Goal: Task Accomplishment & Management: Use online tool/utility

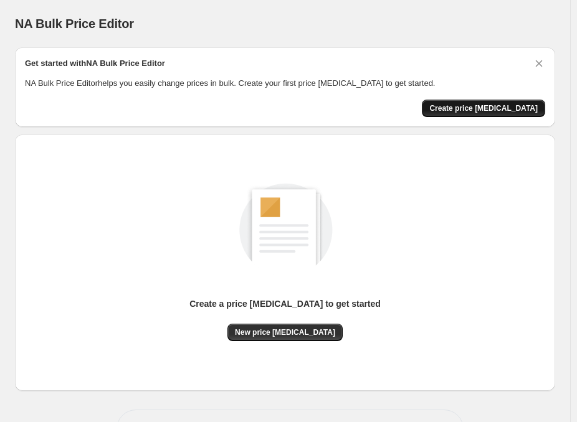
click at [474, 113] on button "Create price change job" at bounding box center [483, 108] width 123 height 17
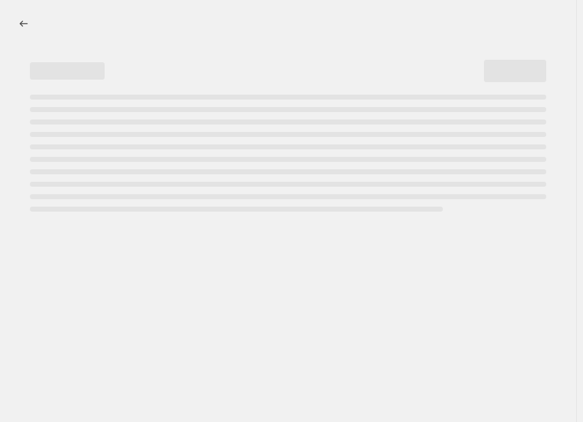
select select "percentage"
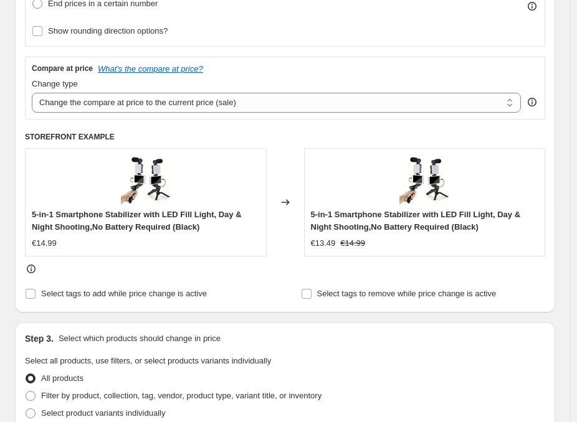
scroll to position [395, 0]
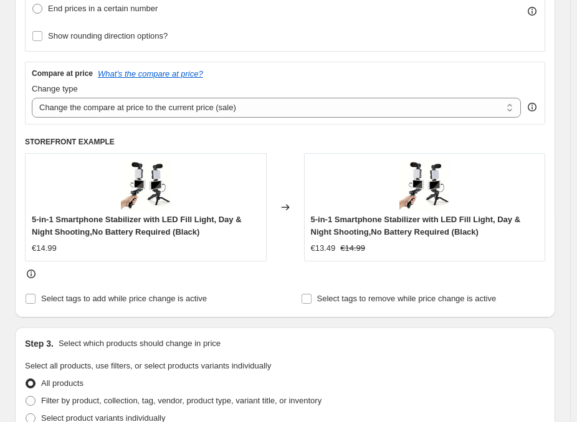
click at [104, 170] on div "5-in-1 Smartphone Stabilizer with LED Fill Light, Day & Night Shooting,No Batte…" at bounding box center [146, 207] width 242 height 108
click at [156, 110] on select "Change the compare at price to the current price (sale) Change the compare at p…" at bounding box center [276, 108] width 489 height 20
click at [154, 111] on select "Change the compare at price to the current price (sale) Change the compare at p…" at bounding box center [276, 108] width 489 height 20
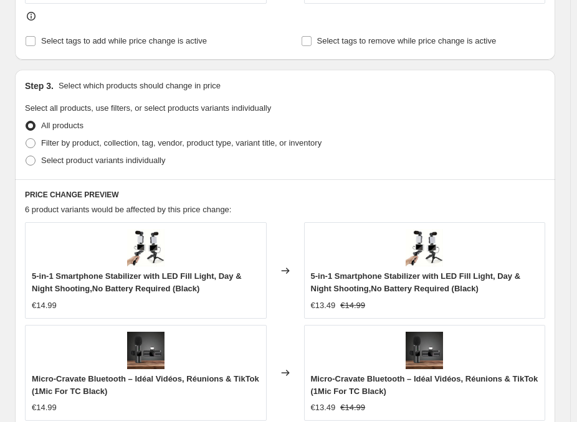
scroll to position [653, 0]
click at [72, 161] on span "Select product variants individually" at bounding box center [103, 160] width 124 height 9
click at [26, 156] on input "Select product variants individually" at bounding box center [26, 156] width 1 height 1
radio input "true"
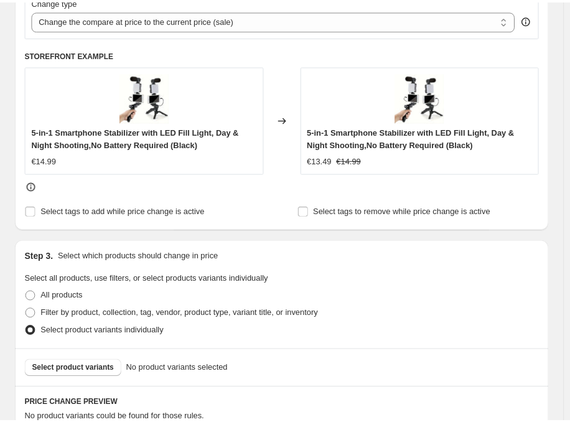
scroll to position [483, 0]
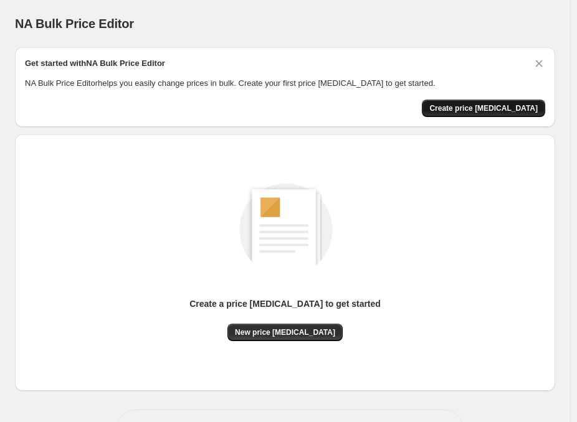
click at [490, 105] on span "Create price change job" at bounding box center [483, 108] width 108 height 10
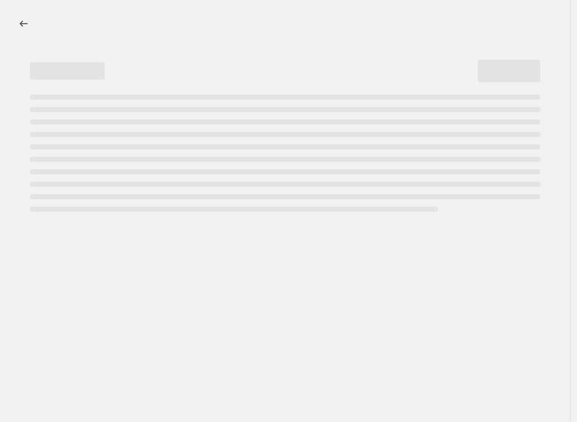
select select "percentage"
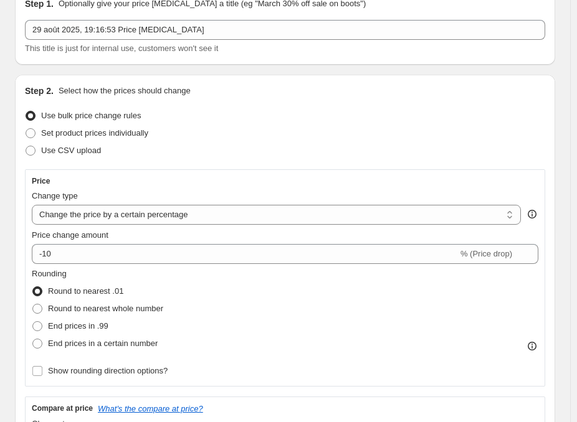
scroll to position [61, 0]
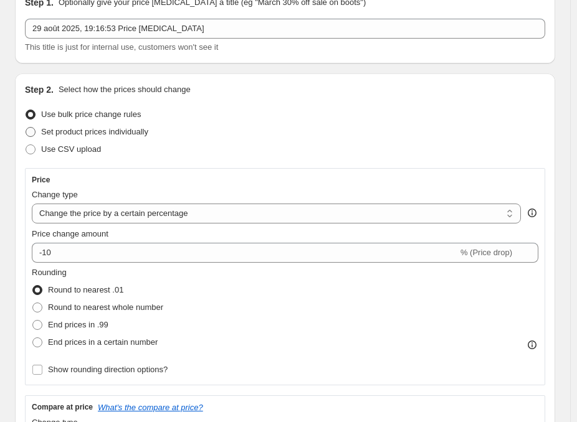
click at [90, 133] on span "Set product prices individually" at bounding box center [94, 131] width 107 height 9
click at [26, 128] on input "Set product prices individually" at bounding box center [26, 127] width 1 height 1
radio input "true"
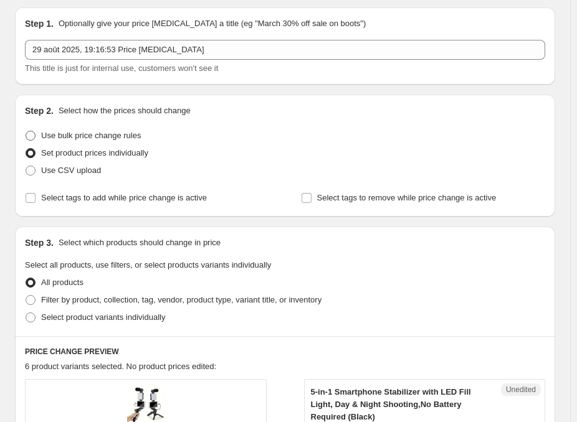
scroll to position [35, 0]
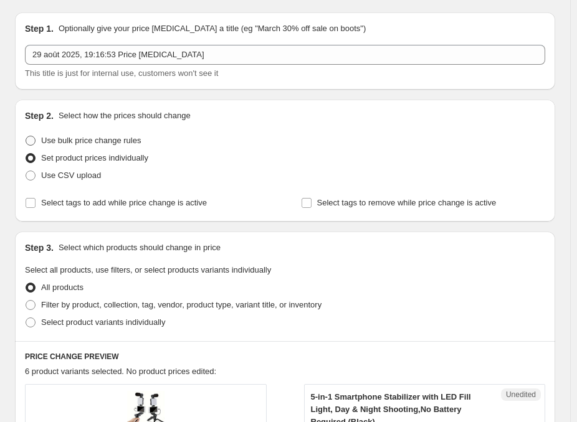
click at [69, 139] on span "Use bulk price change rules" at bounding box center [91, 140] width 100 height 9
click at [26, 136] on input "Use bulk price change rules" at bounding box center [26, 136] width 1 height 1
radio input "true"
select select "percentage"
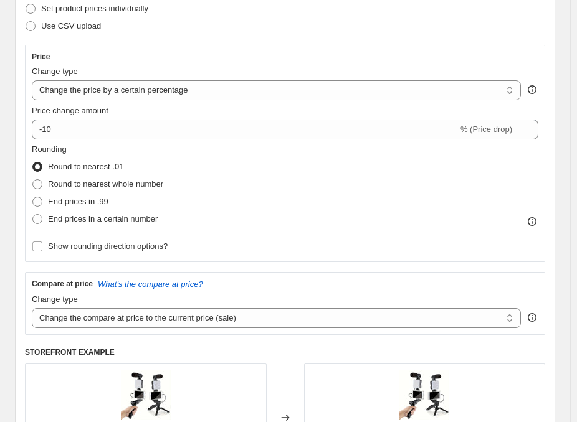
scroll to position [183, 0]
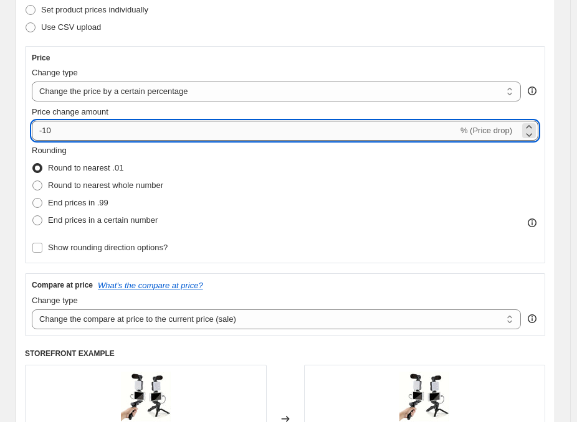
click at [64, 129] on input "-10" at bounding box center [245, 131] width 426 height 20
type input "-15"
click at [25, 110] on div "Price Change type Change the price to a certain amount Change the price by a ce…" at bounding box center [285, 154] width 520 height 217
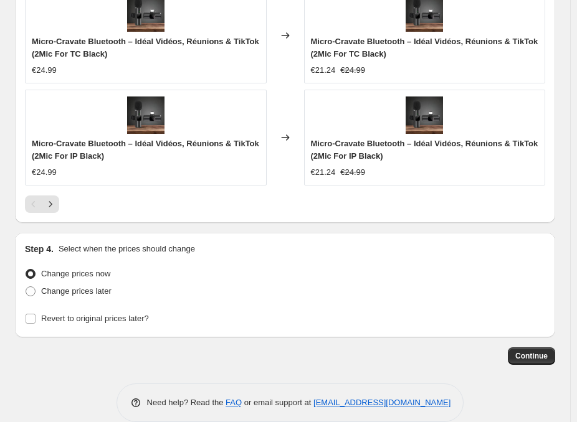
scroll to position [1213, 0]
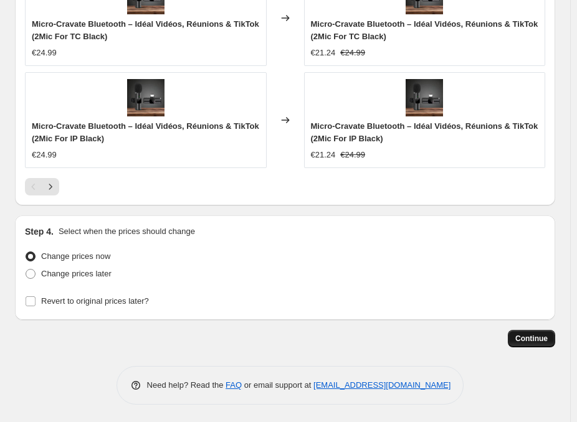
click at [536, 334] on span "Continue" at bounding box center [531, 339] width 32 height 10
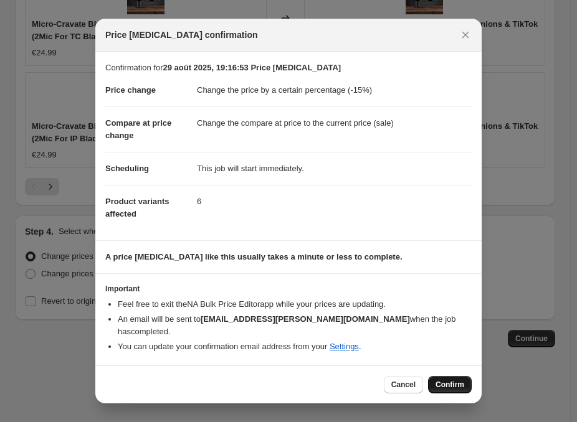
click at [458, 380] on span "Confirm" at bounding box center [449, 385] width 29 height 10
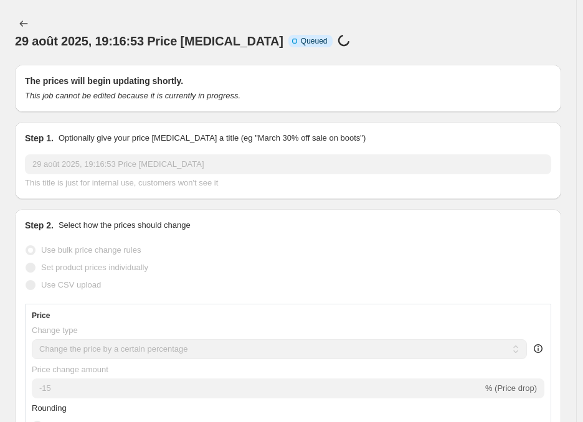
select select "percentage"
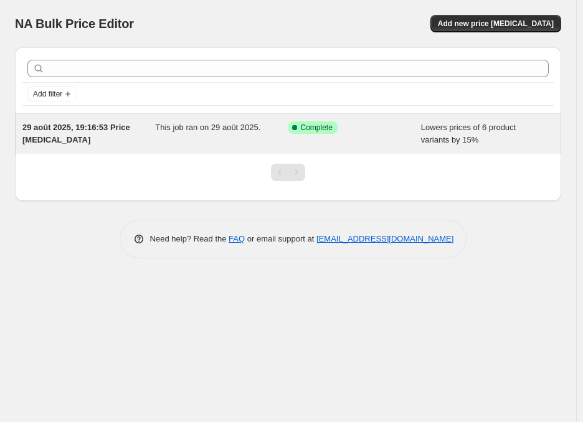
click at [356, 139] on div "Success Complete Complete" at bounding box center [354, 133] width 133 height 25
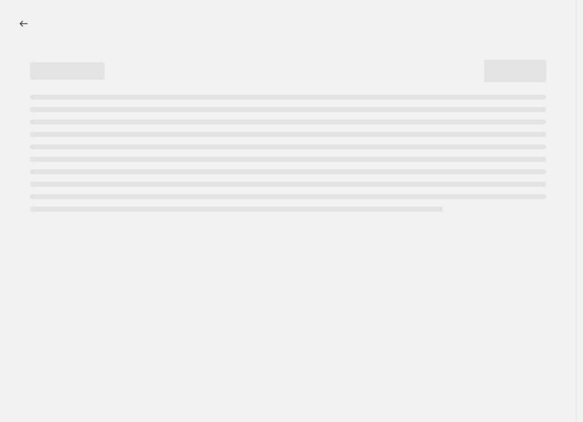
select select "percentage"
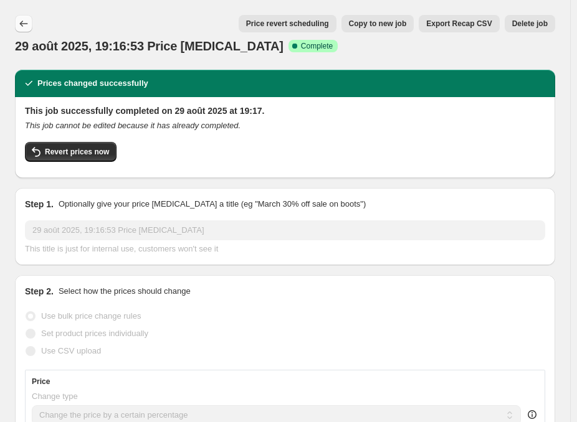
click at [24, 19] on icon "Price change jobs" at bounding box center [23, 23] width 12 height 12
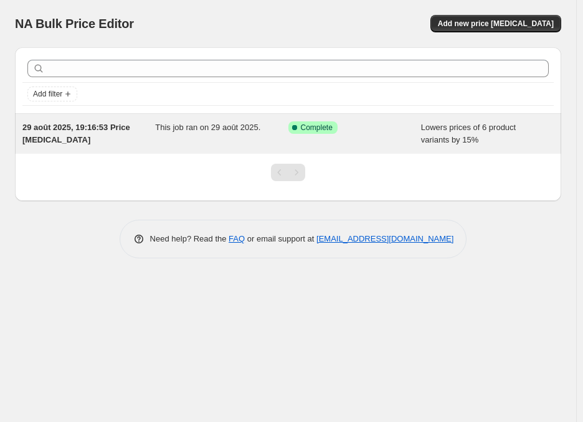
click at [329, 133] on span "Success Complete Complete" at bounding box center [312, 127] width 49 height 12
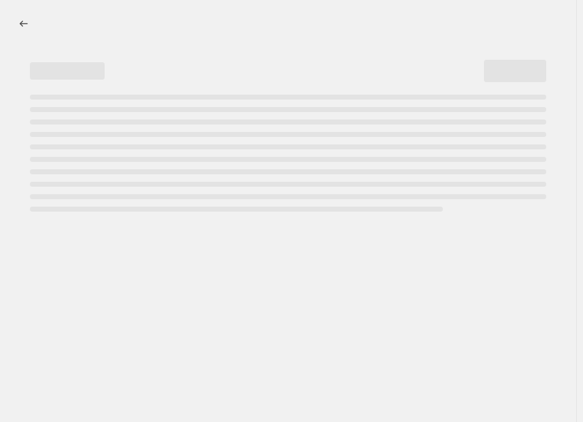
select select "percentage"
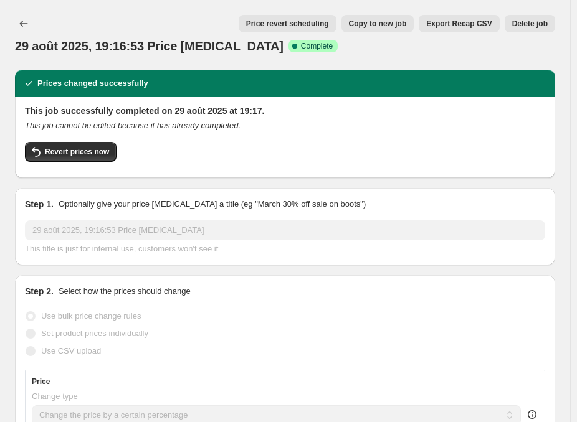
click at [351, 52] on div "29 août 2025, 19:16:53 Price change job Success Complete Complete" at bounding box center [285, 45] width 540 height 17
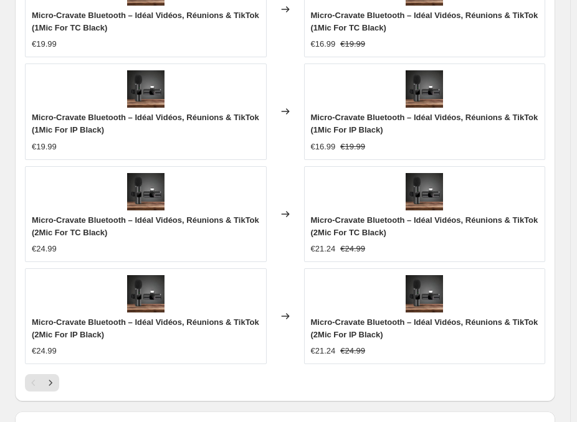
scroll to position [1325, 0]
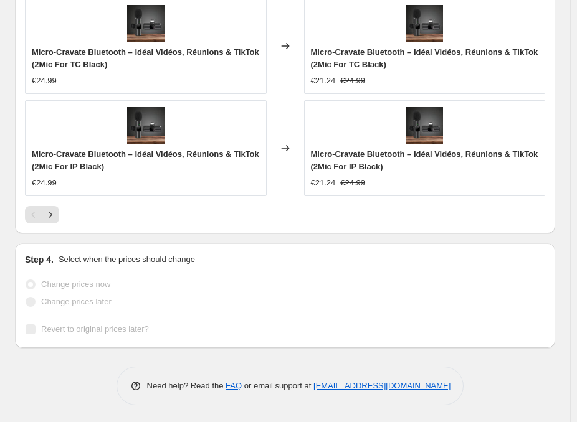
click at [218, 321] on div "Revert to original prices later?" at bounding box center [285, 329] width 520 height 17
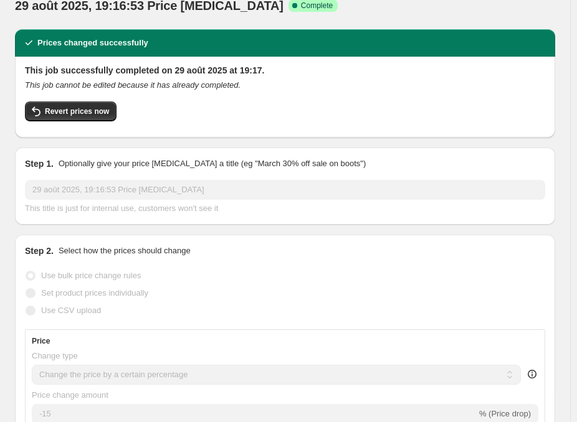
scroll to position [0, 0]
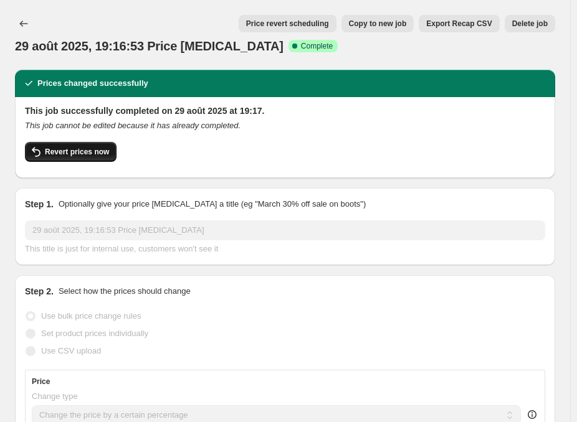
click at [91, 151] on span "Revert prices now" at bounding box center [77, 152] width 64 height 10
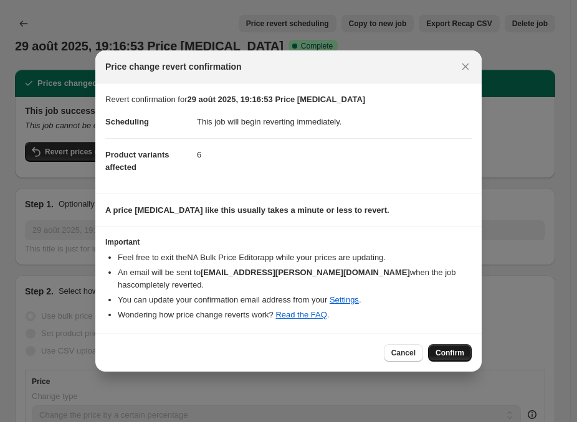
click at [449, 344] on button "Confirm" at bounding box center [450, 352] width 44 height 17
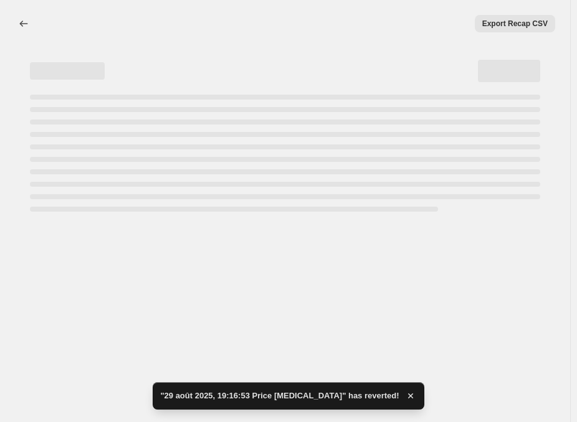
select select "percentage"
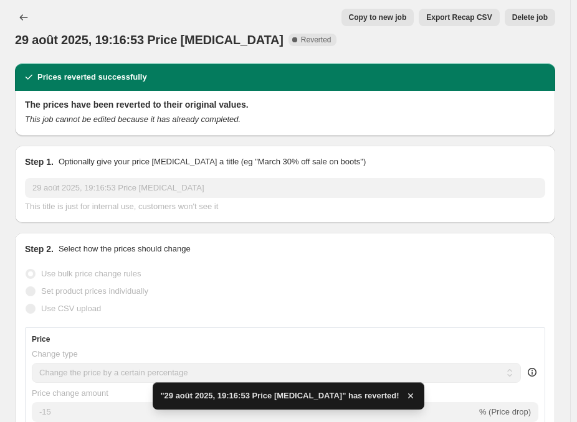
scroll to position [7, 0]
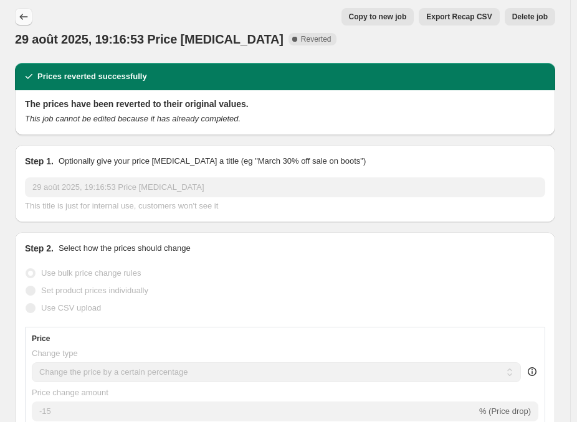
click at [30, 18] on button "Price change jobs" at bounding box center [23, 16] width 17 height 17
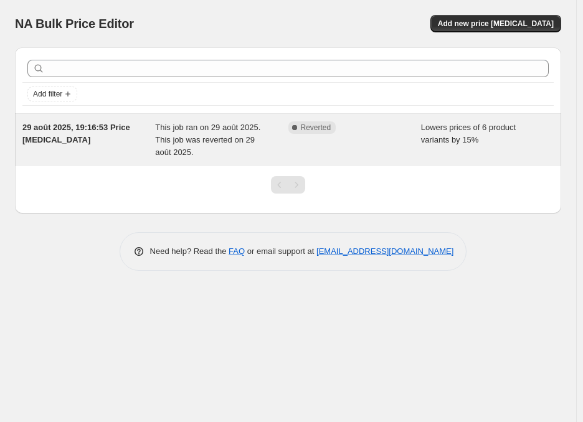
click at [133, 136] on div "29 août 2025, 19:16:53 Price [MEDICAL_DATA]" at bounding box center [88, 139] width 133 height 37
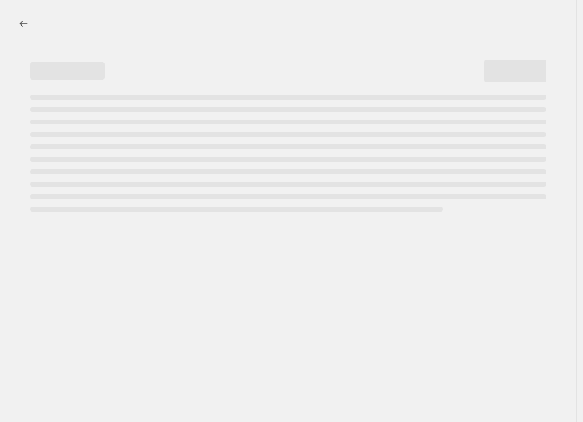
select select "percentage"
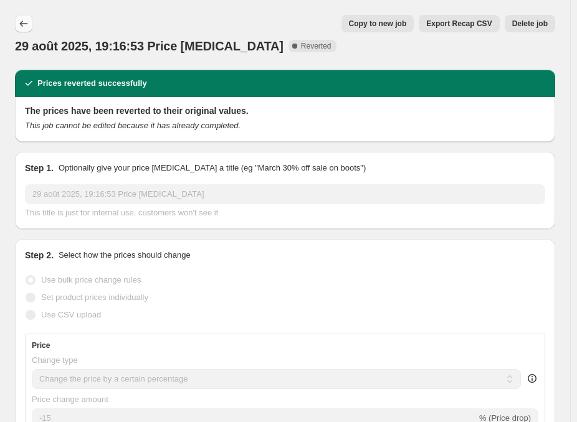
click at [24, 21] on icon "Price change jobs" at bounding box center [23, 23] width 12 height 12
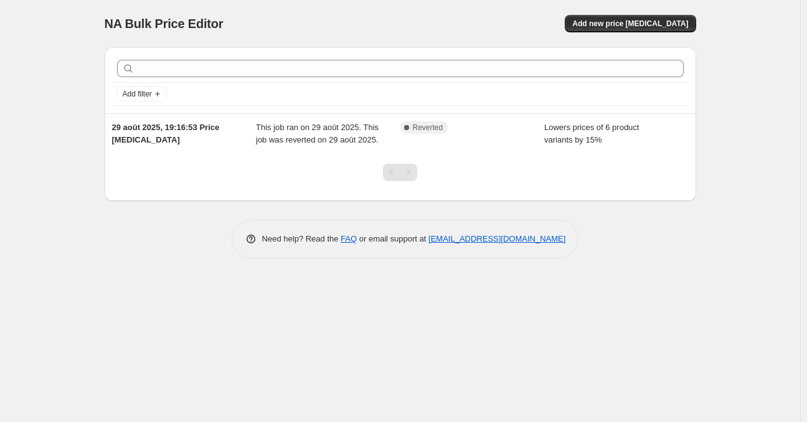
click at [608, 32] on div "NA Bulk Price Editor. This page is ready NA Bulk Price Editor Add new price [ME…" at bounding box center [401, 23] width 592 height 47
click at [625, 24] on span "Add new price [MEDICAL_DATA]" at bounding box center [630, 24] width 116 height 10
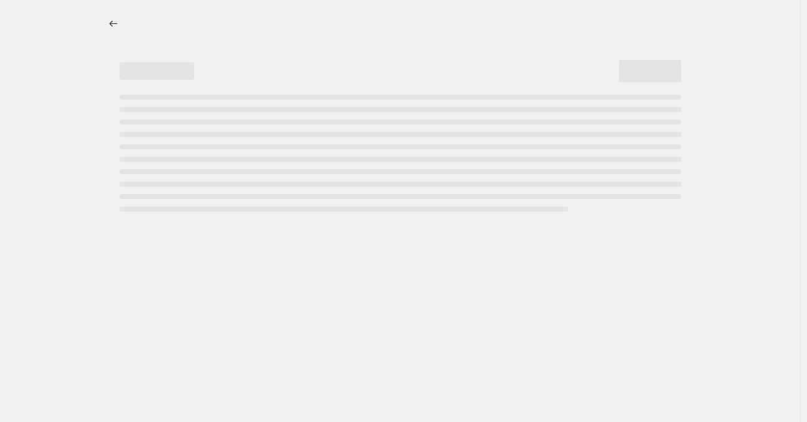
select select "percentage"
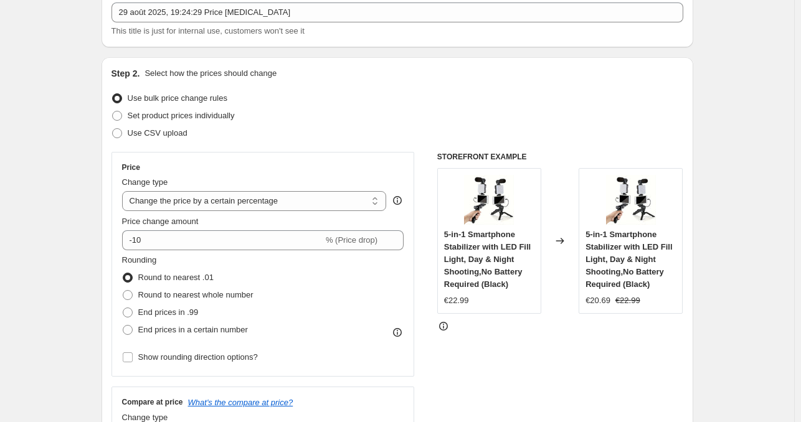
scroll to position [89, 0]
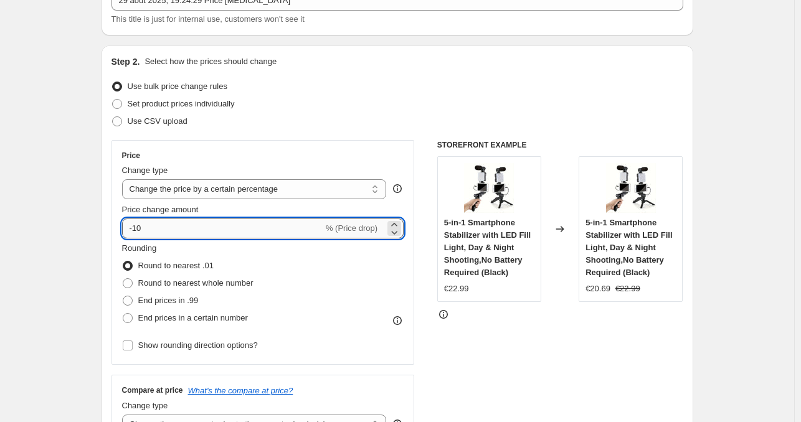
click at [207, 226] on input "-10" at bounding box center [222, 229] width 201 height 20
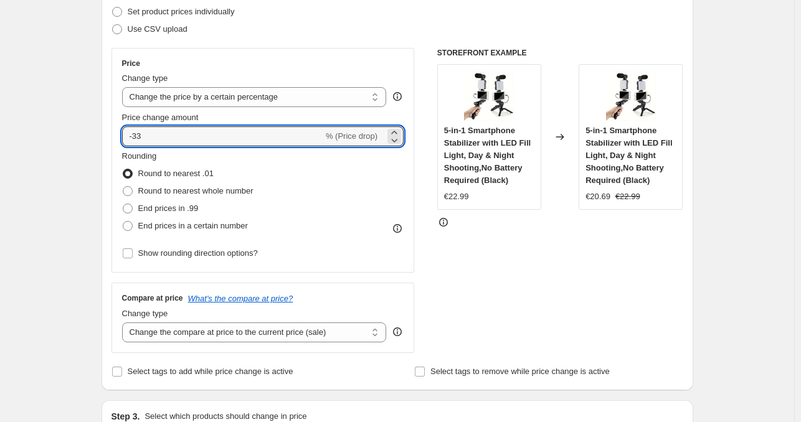
scroll to position [182, 0]
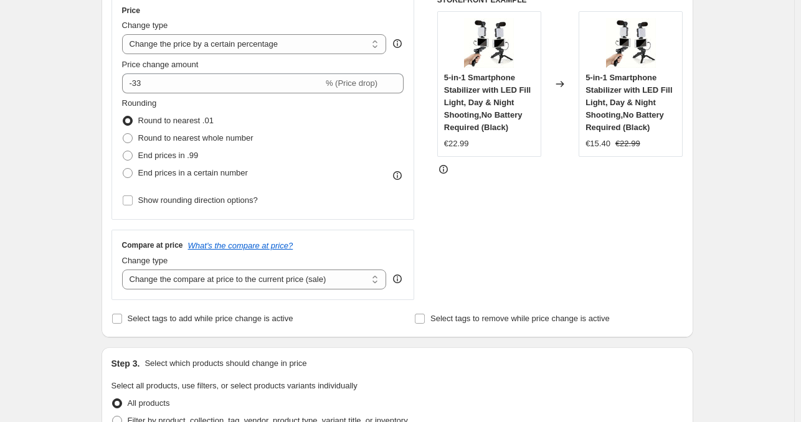
scroll to position [237, 0]
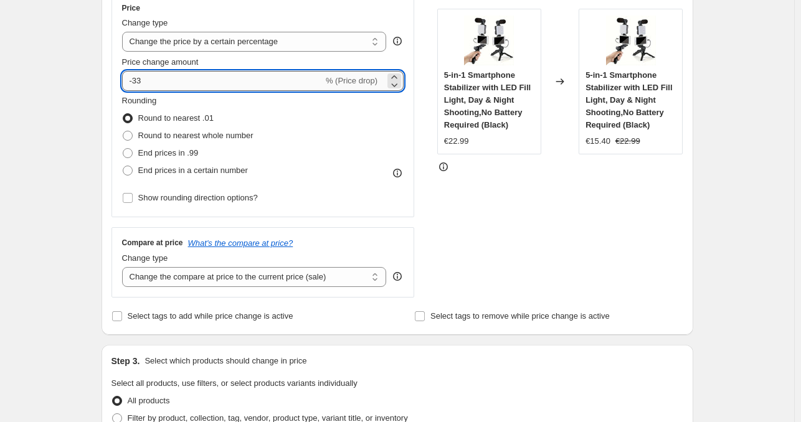
click at [169, 82] on input "-33" at bounding box center [222, 81] width 201 height 20
type input "-3"
type input "-15"
click at [99, 103] on div "Step 1. Optionally give your price [MEDICAL_DATA] a title (eg "March 30% off sa…" at bounding box center [393, 377] width 602 height 1152
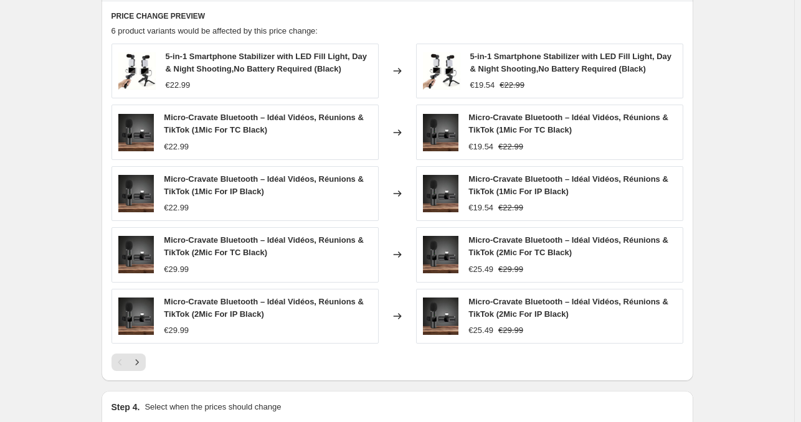
scroll to position [841, 0]
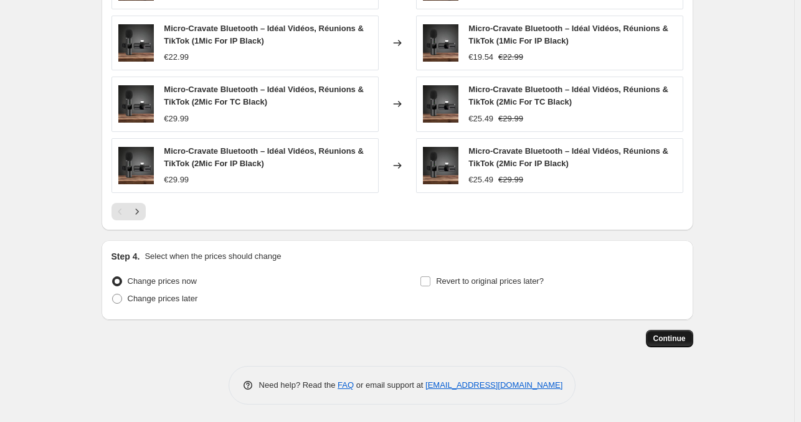
click at [669, 338] on span "Continue" at bounding box center [669, 339] width 32 height 10
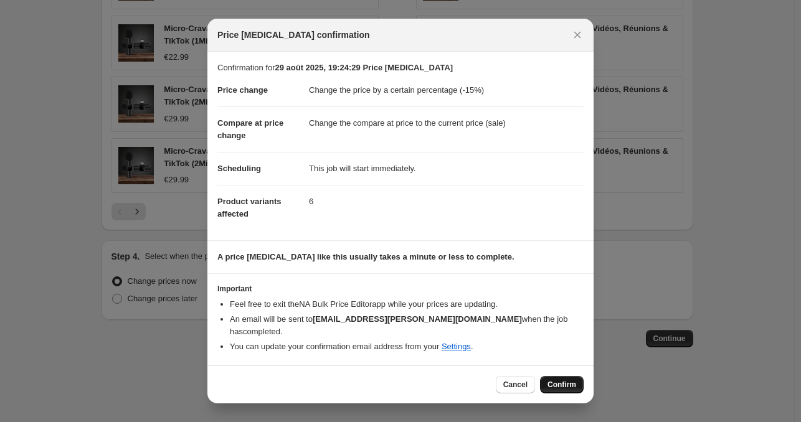
click at [564, 381] on span "Confirm" at bounding box center [561, 385] width 29 height 10
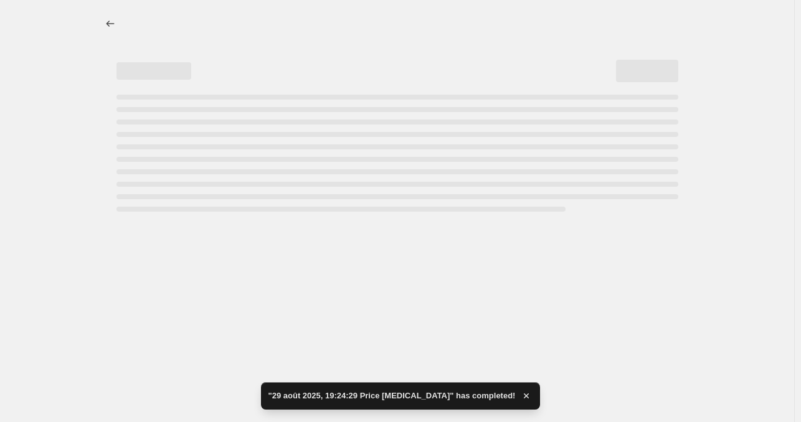
select select "percentage"
